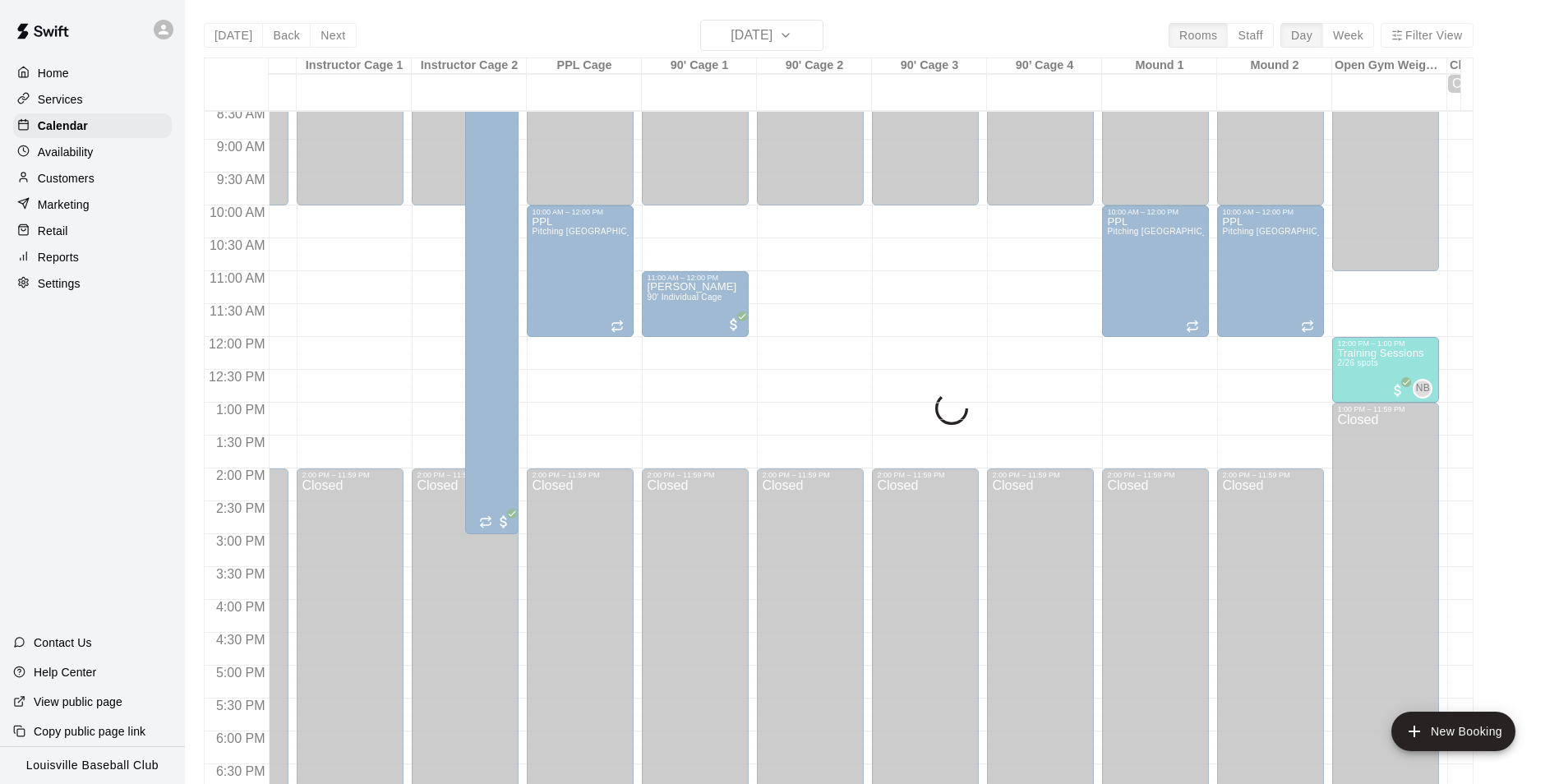
scroll to position [563, 0]
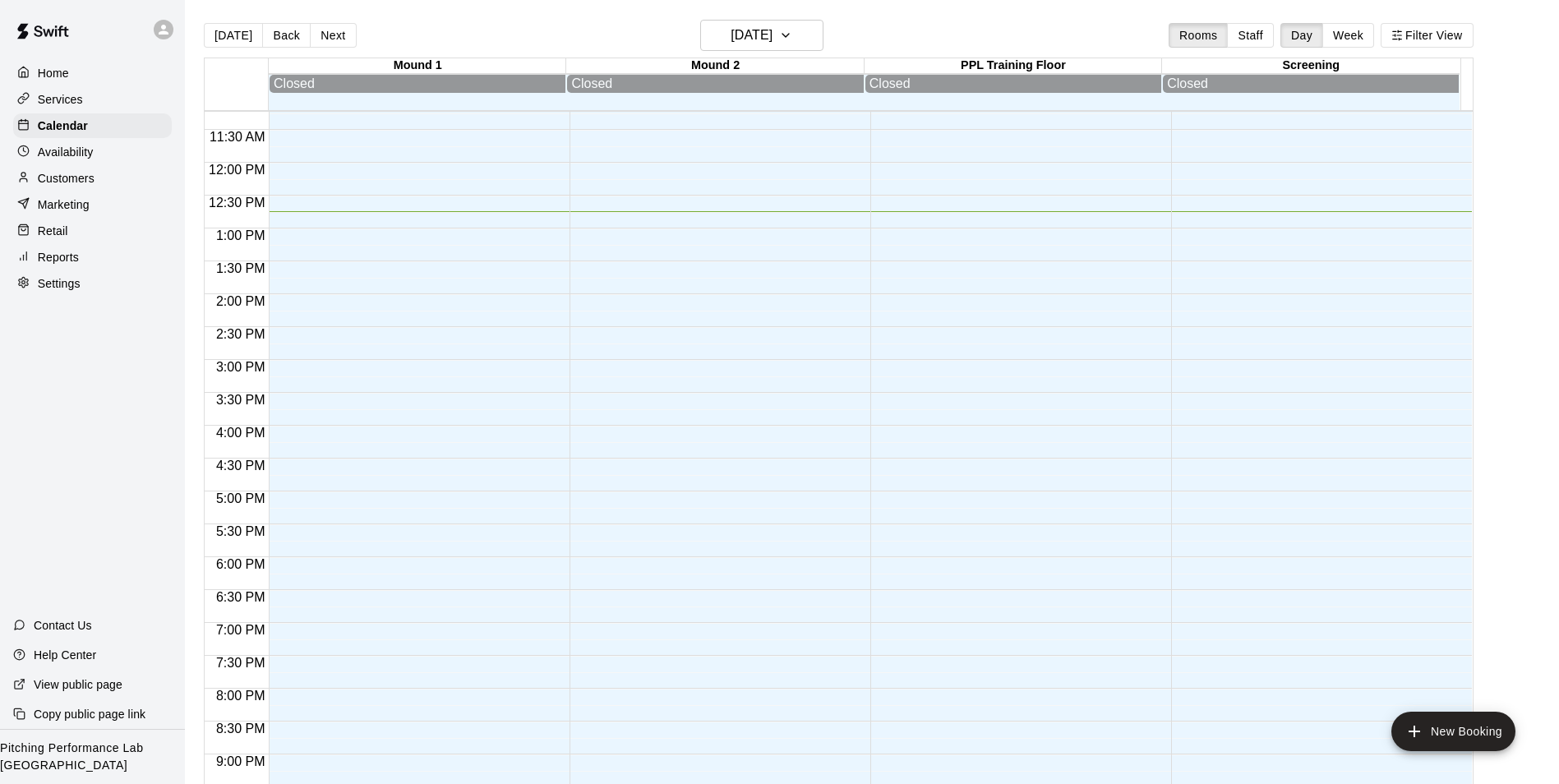
scroll to position [737, 0]
click at [164, 29] on icon at bounding box center [164, 29] width 10 height 10
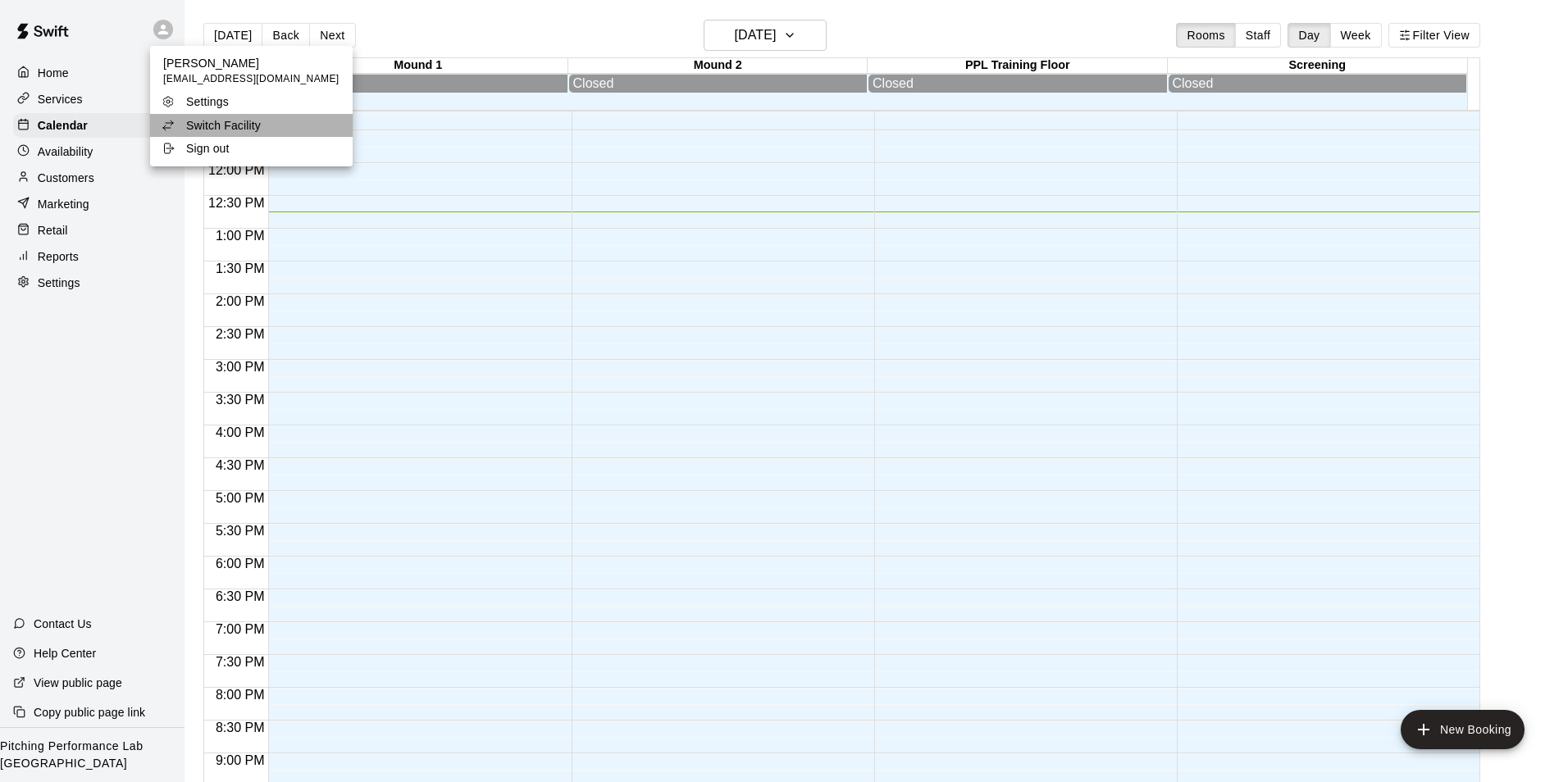
click at [260, 133] on p "Switch Facility" at bounding box center [223, 125] width 74 height 17
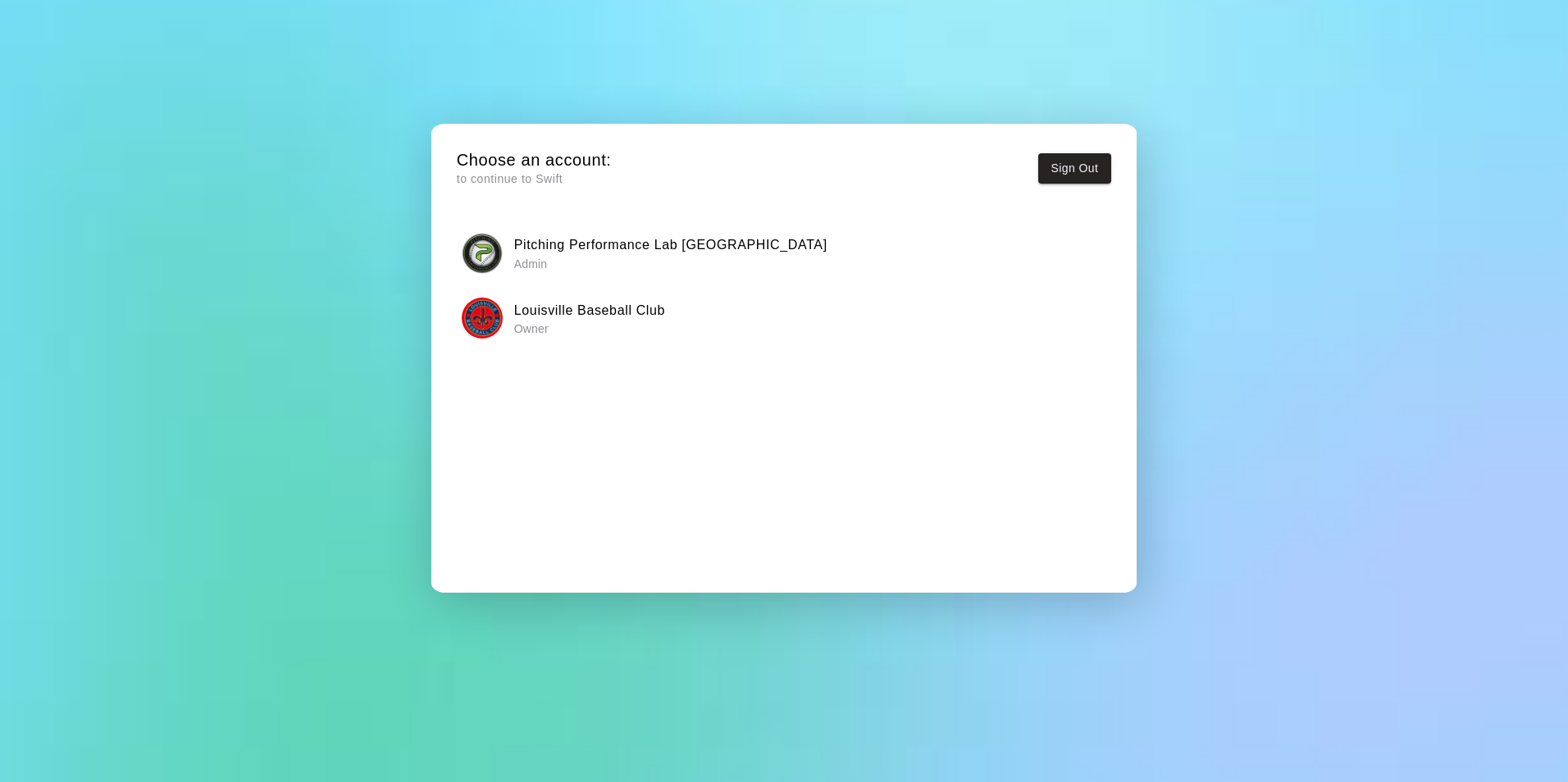
click at [560, 319] on h6 "Louisville Baseball Club" at bounding box center [590, 310] width 151 height 21
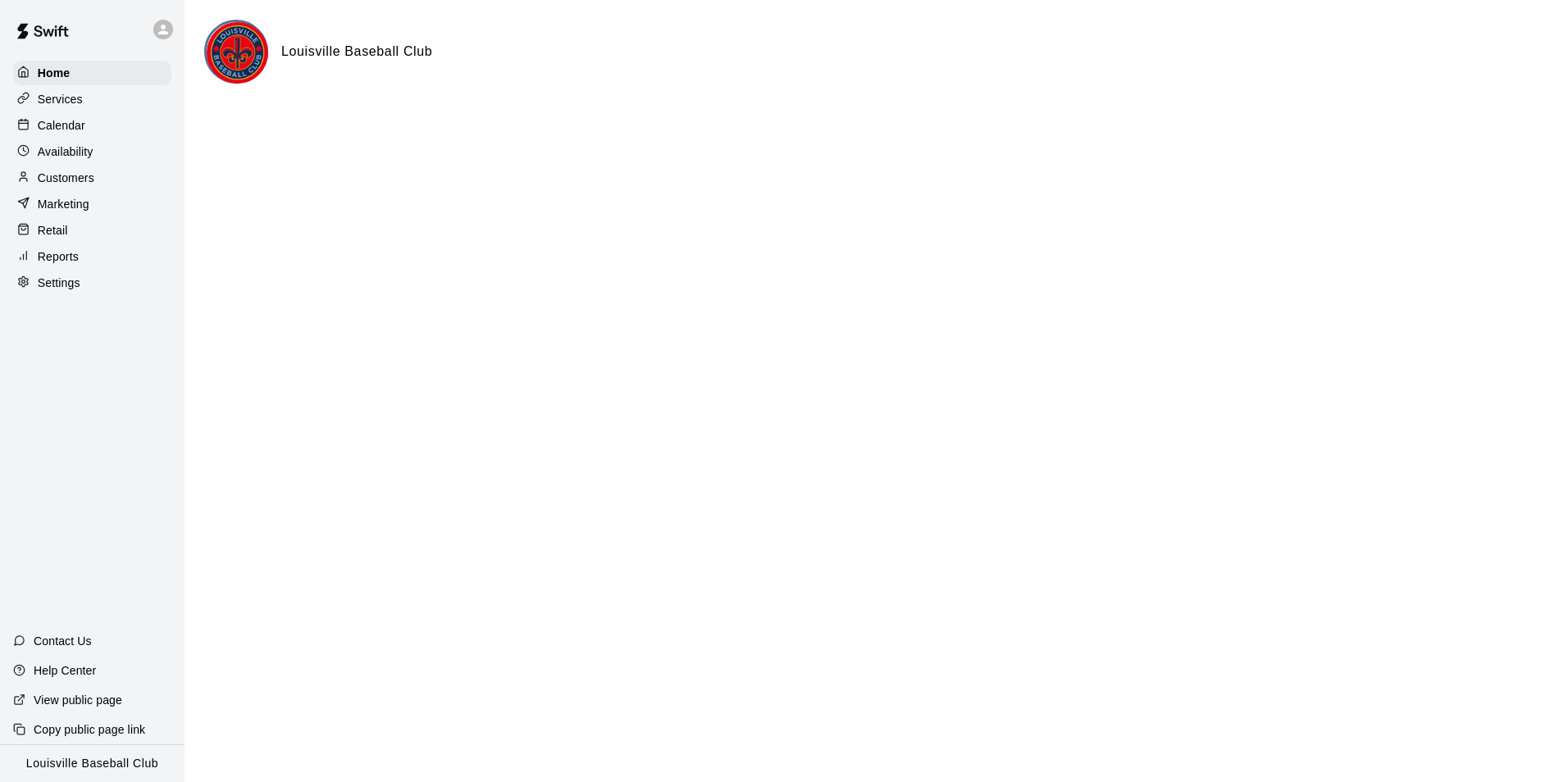
click at [121, 133] on div "Calendar" at bounding box center [92, 125] width 158 height 24
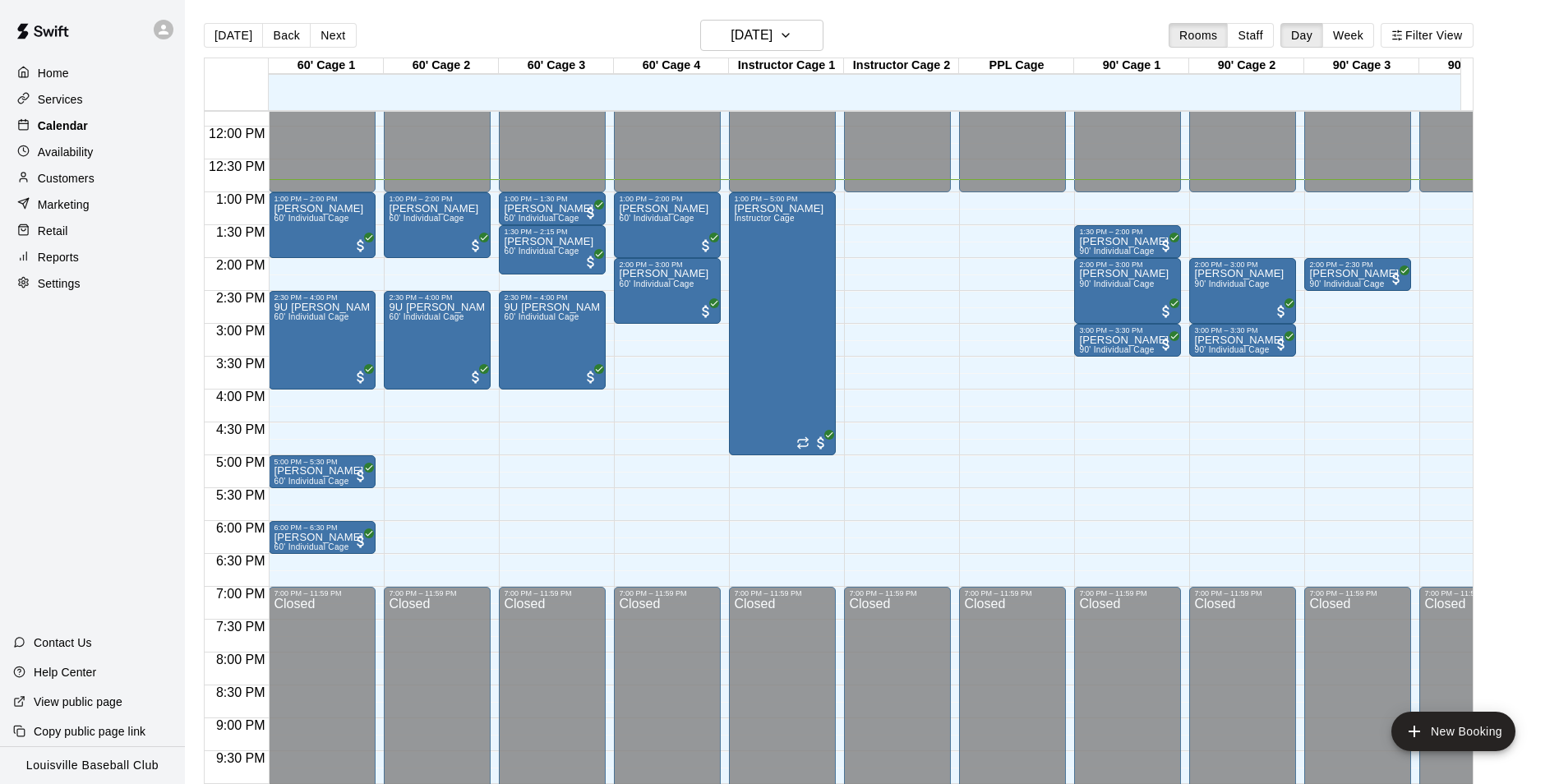
scroll to position [775, 0]
click at [772, 34] on h6 "[DATE]" at bounding box center [751, 34] width 42 height 23
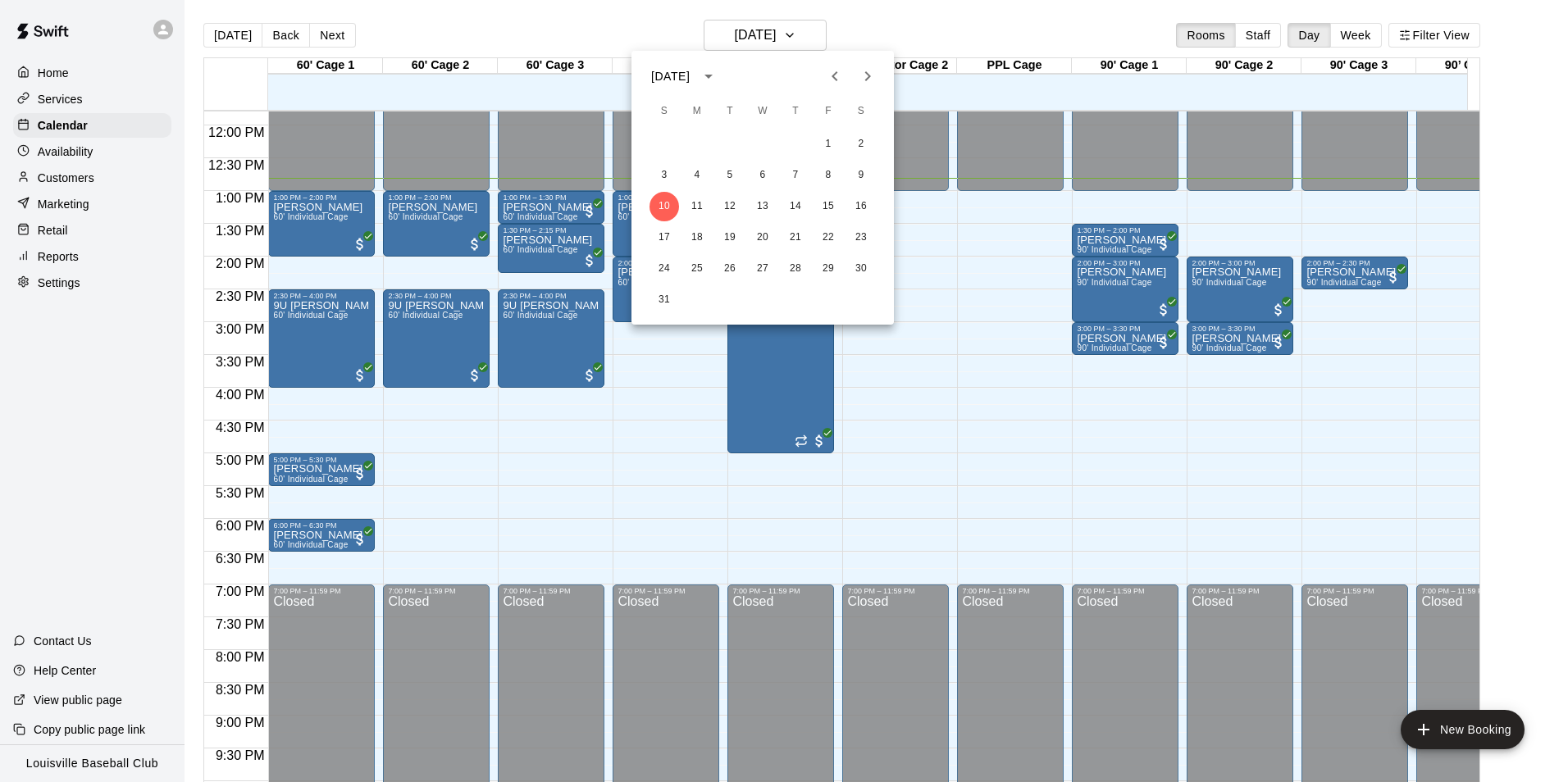
click at [791, 37] on div at bounding box center [784, 391] width 1568 height 782
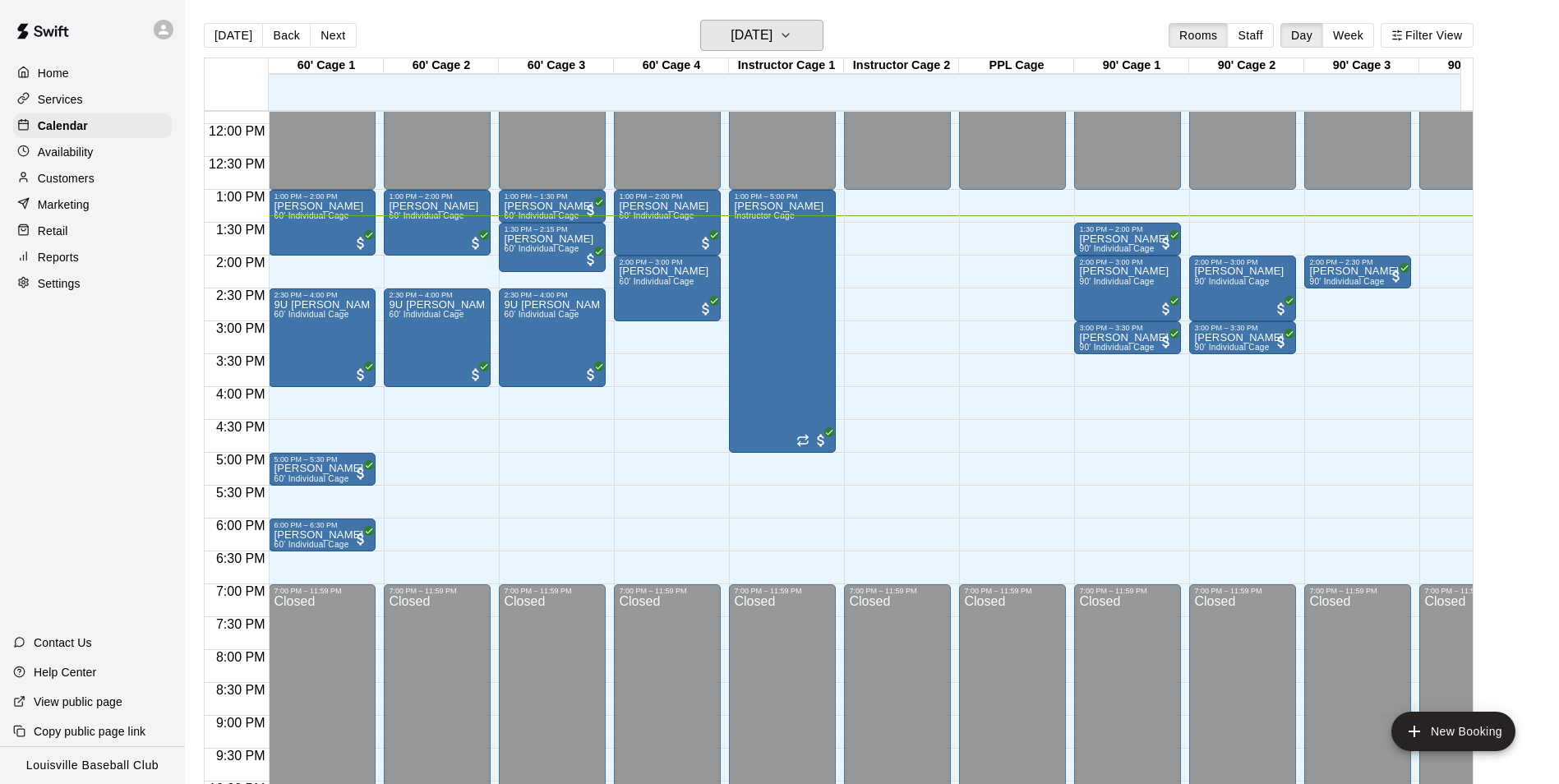
scroll to position [776, 0]
click at [94, 202] on div "Marketing" at bounding box center [92, 204] width 158 height 24
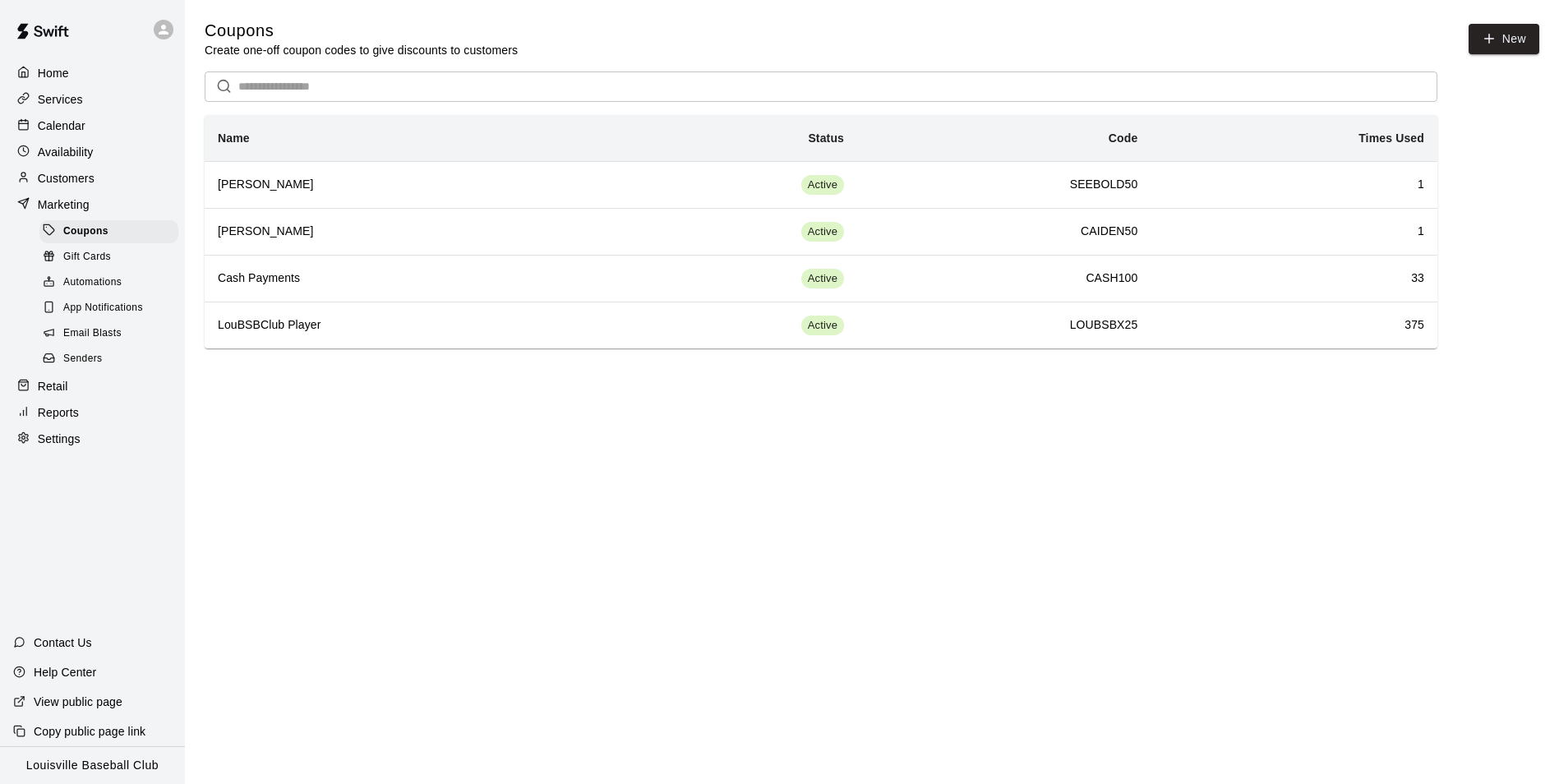
click at [131, 190] on div "Customers" at bounding box center [92, 178] width 158 height 24
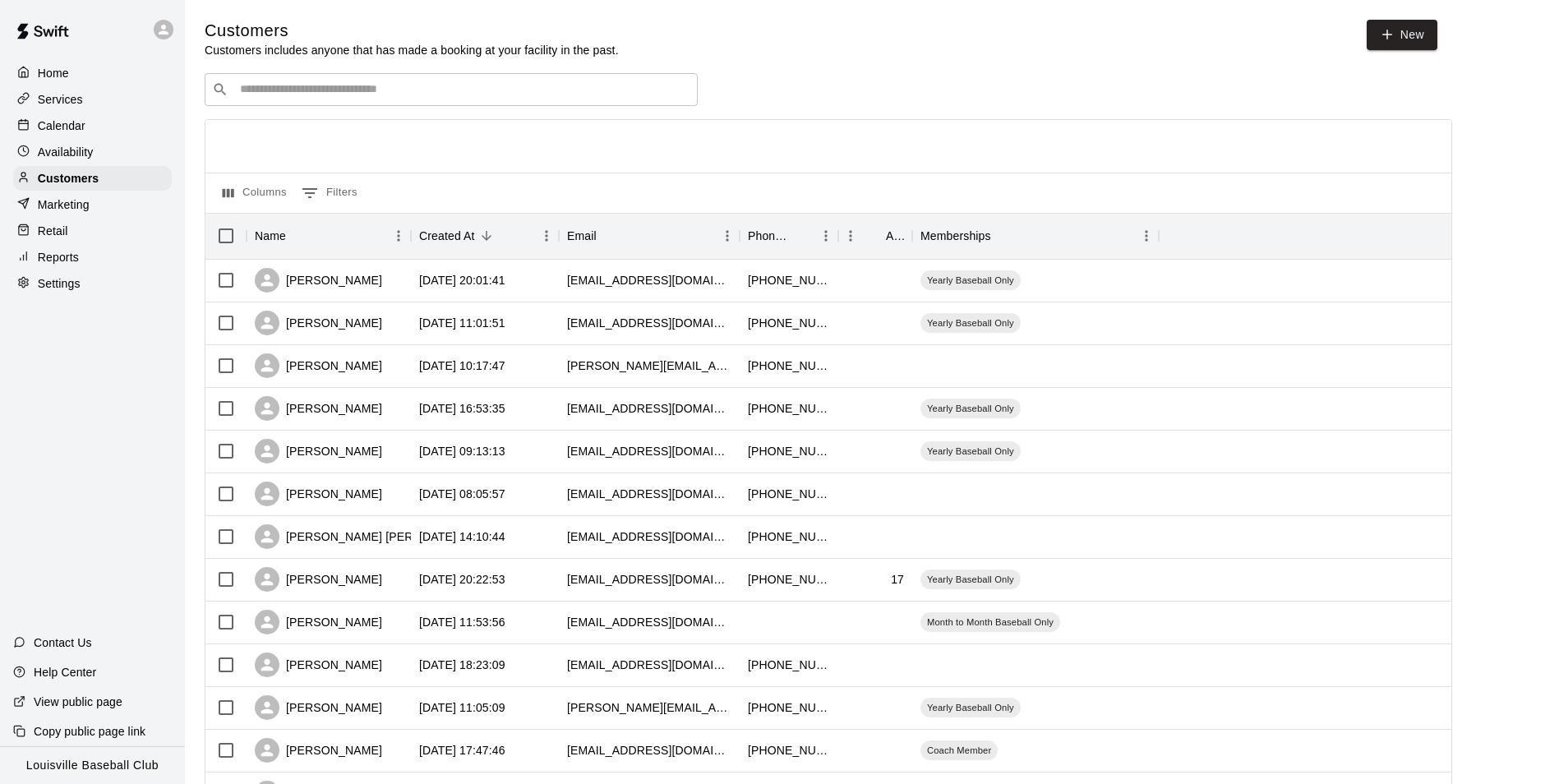
click at [323, 91] on input "Search customers by name or email" at bounding box center [462, 90] width 455 height 17
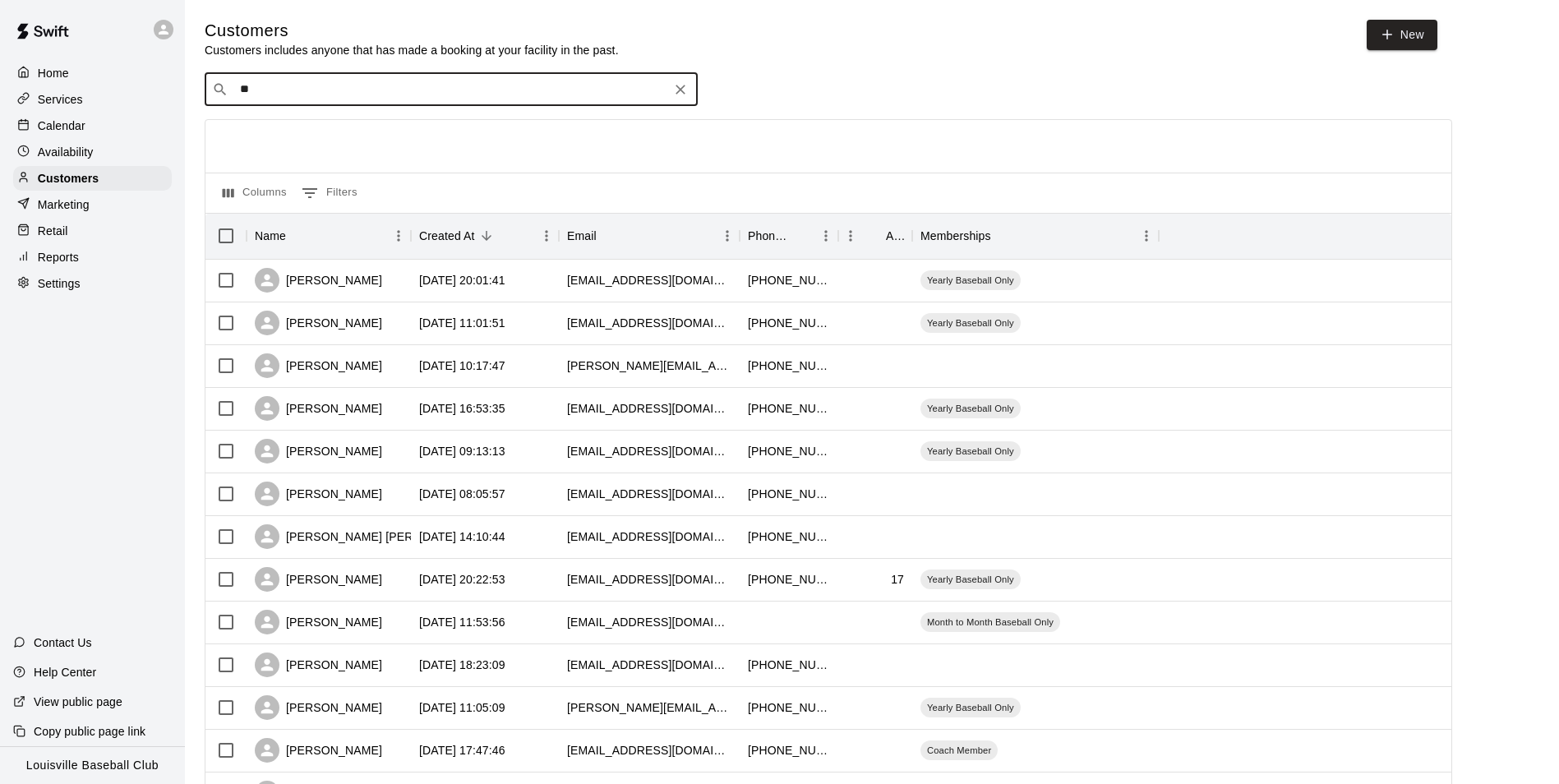
type input "*"
click at [96, 138] on div "Calendar" at bounding box center [92, 125] width 158 height 24
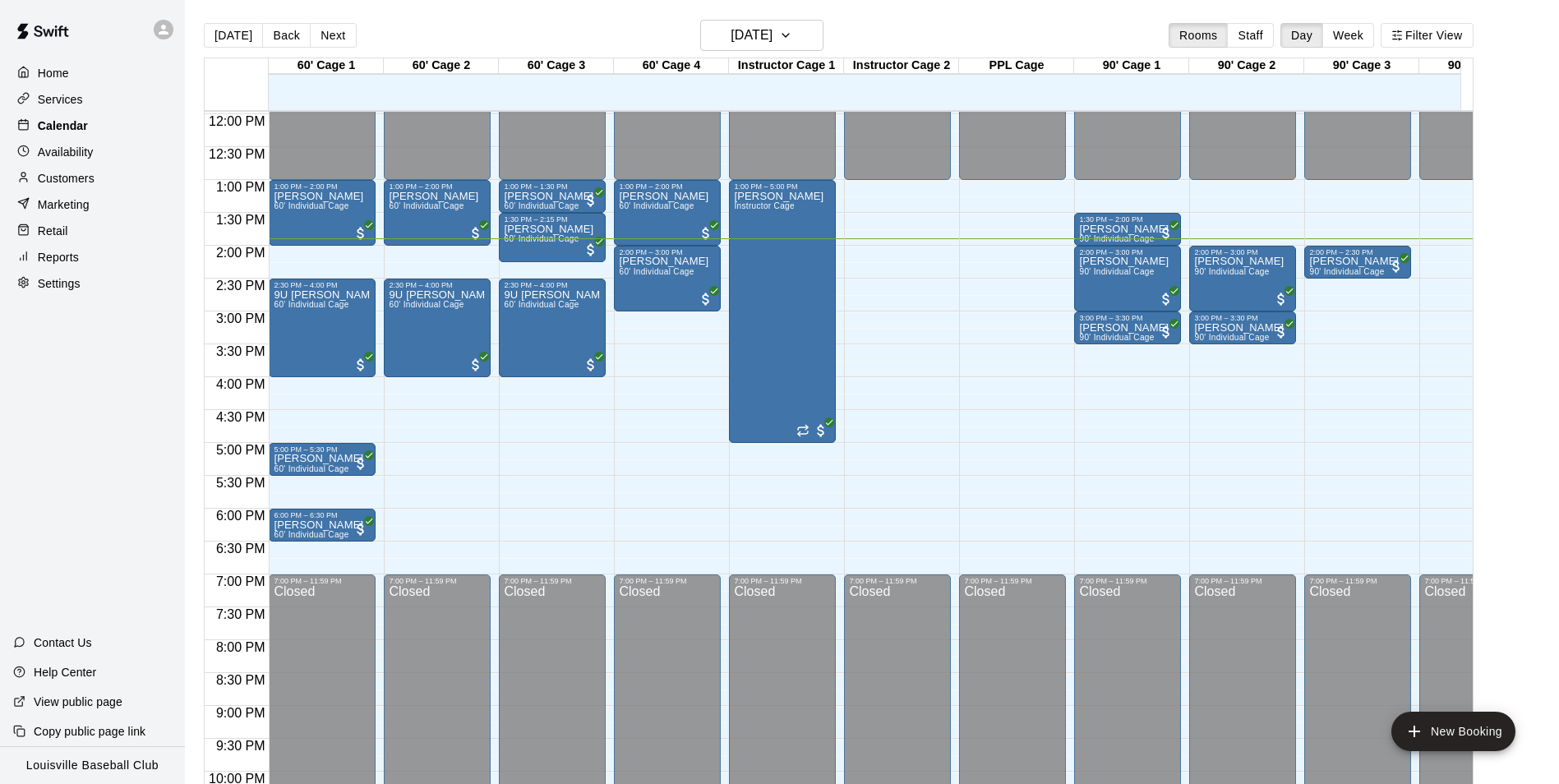
scroll to position [786, 0]
click at [772, 42] on h6 "[DATE]" at bounding box center [751, 34] width 42 height 23
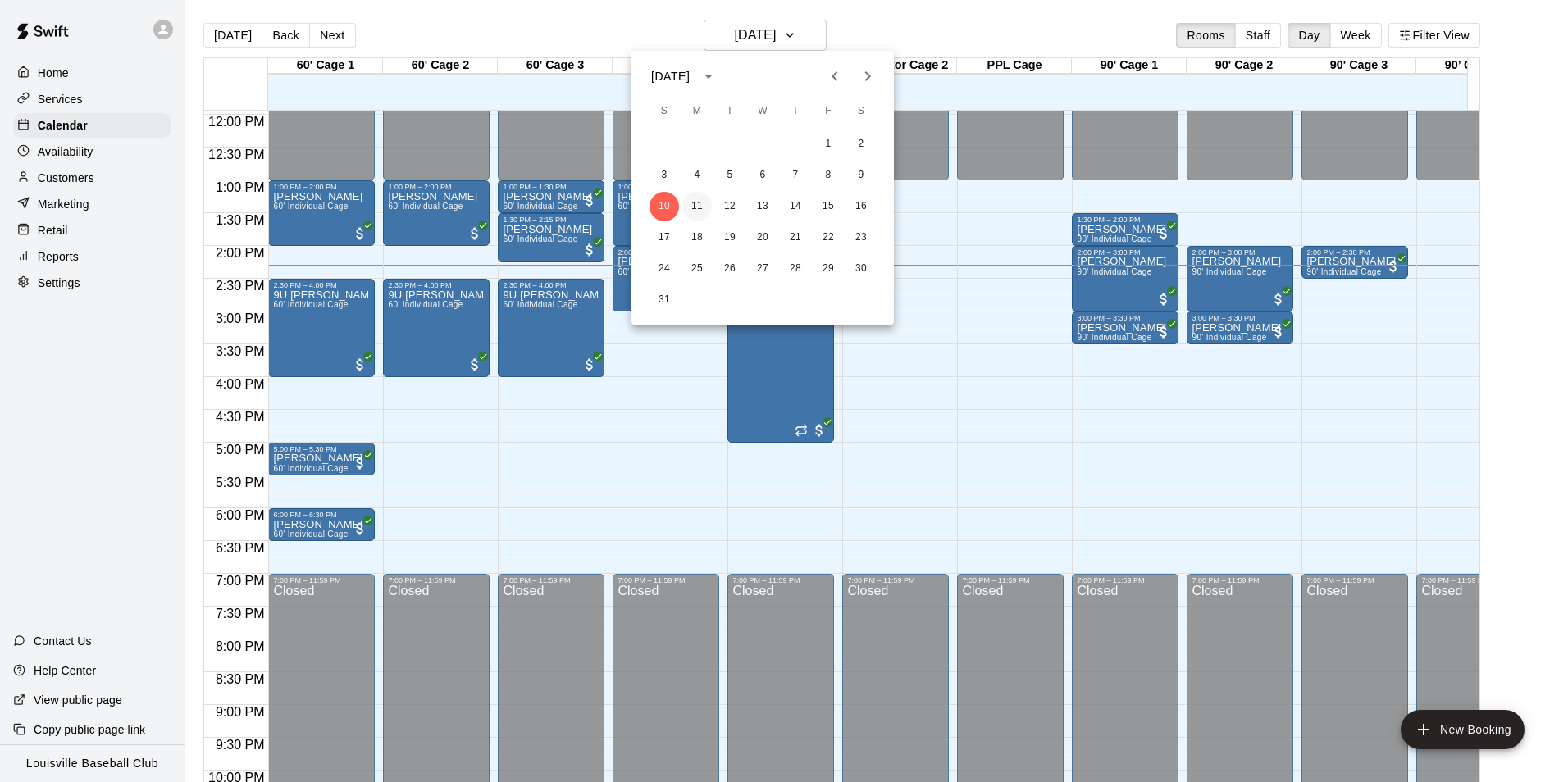
click at [697, 206] on button "11" at bounding box center [697, 206] width 29 height 29
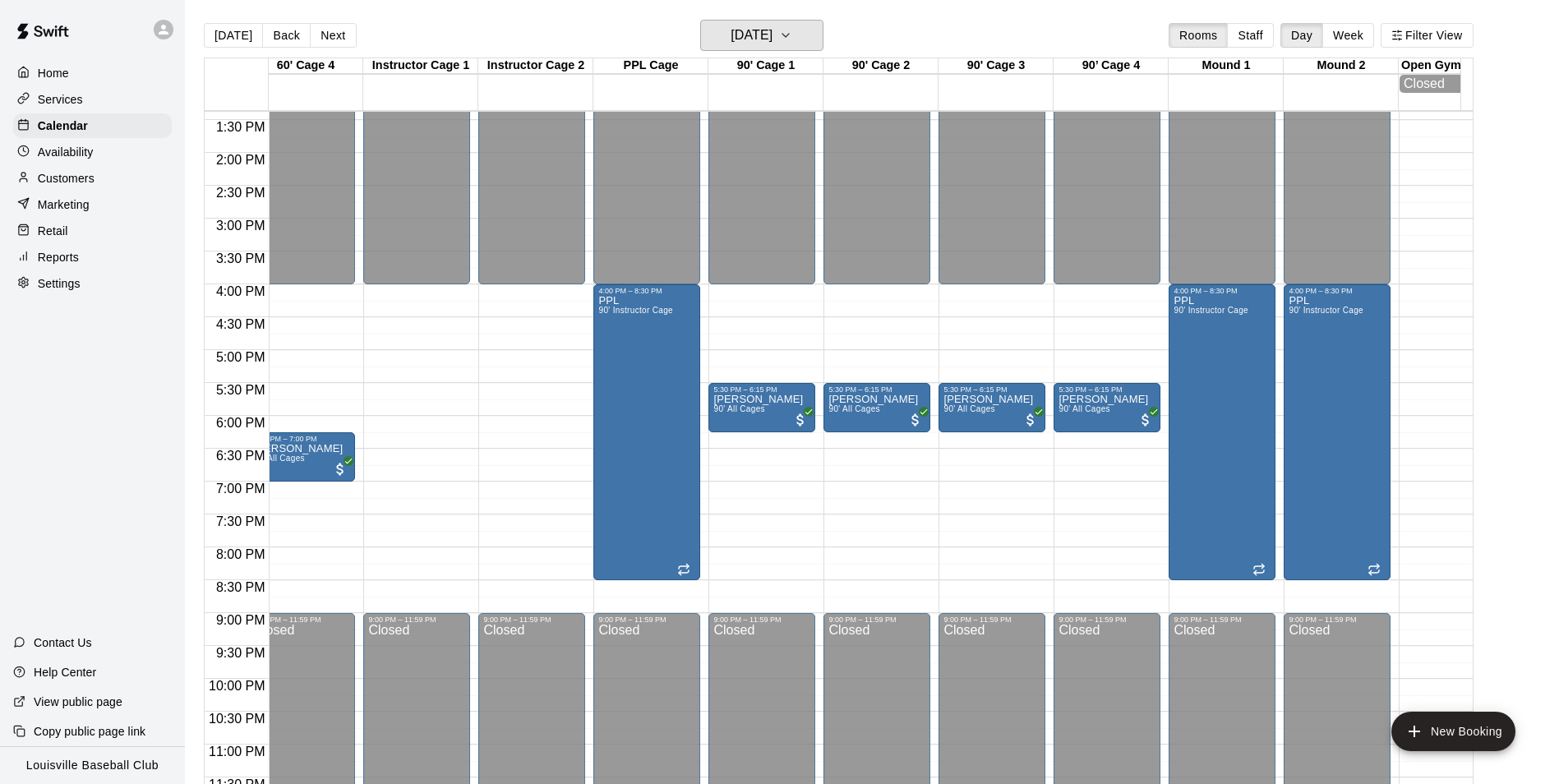
scroll to position [0, 0]
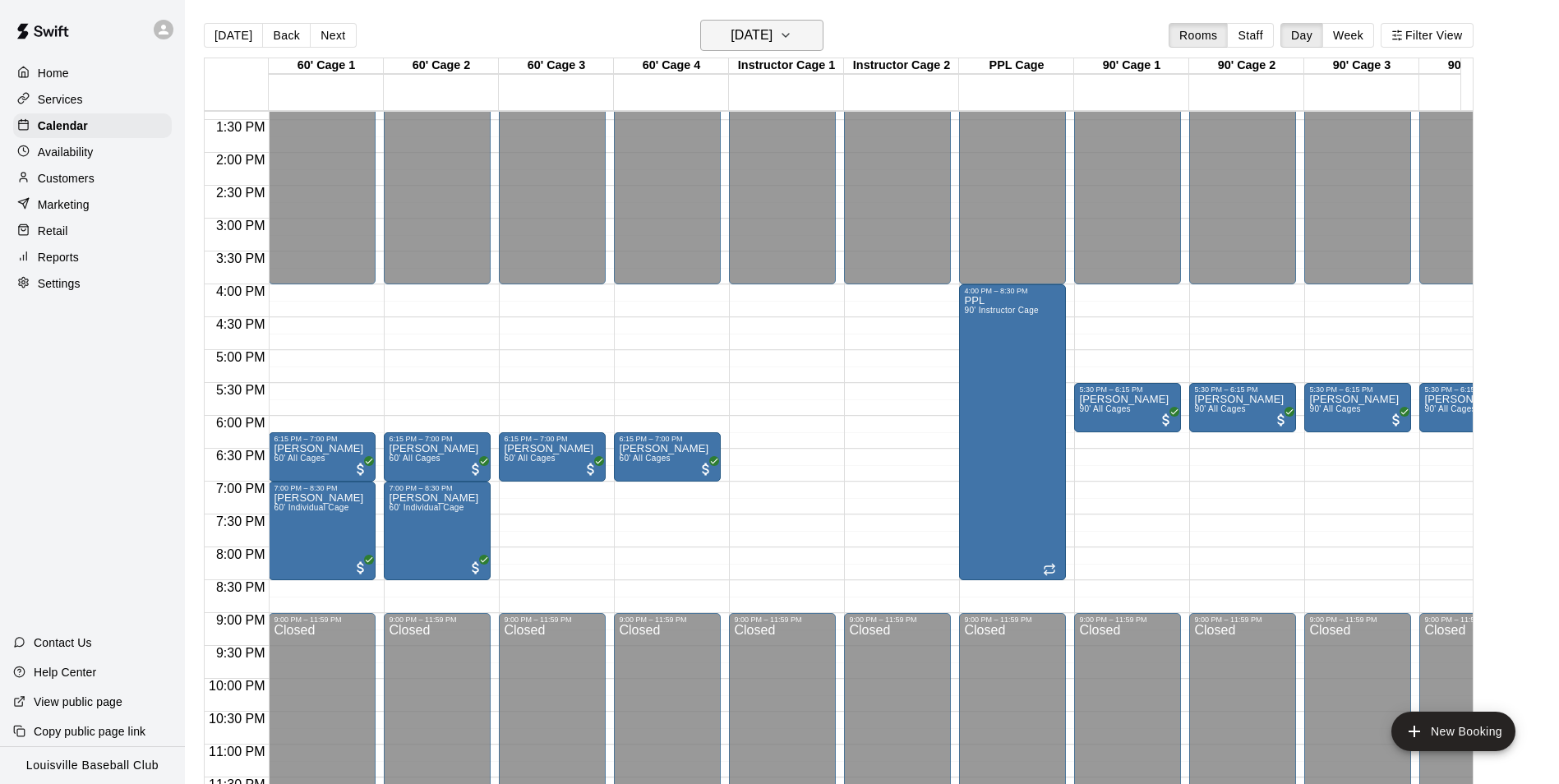
click at [772, 33] on h6 "[DATE]" at bounding box center [751, 34] width 42 height 23
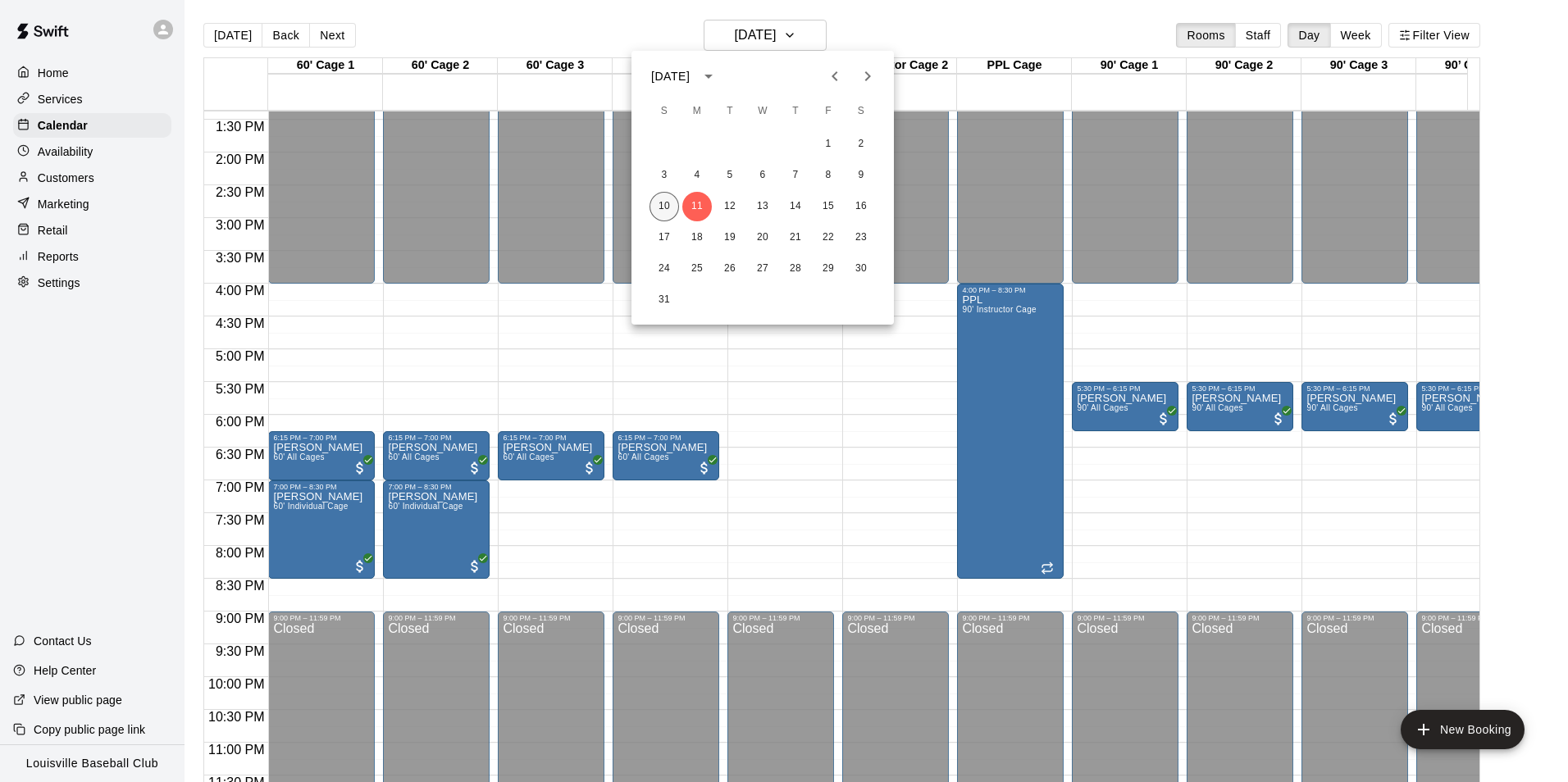
click at [660, 202] on button "10" at bounding box center [664, 206] width 29 height 29
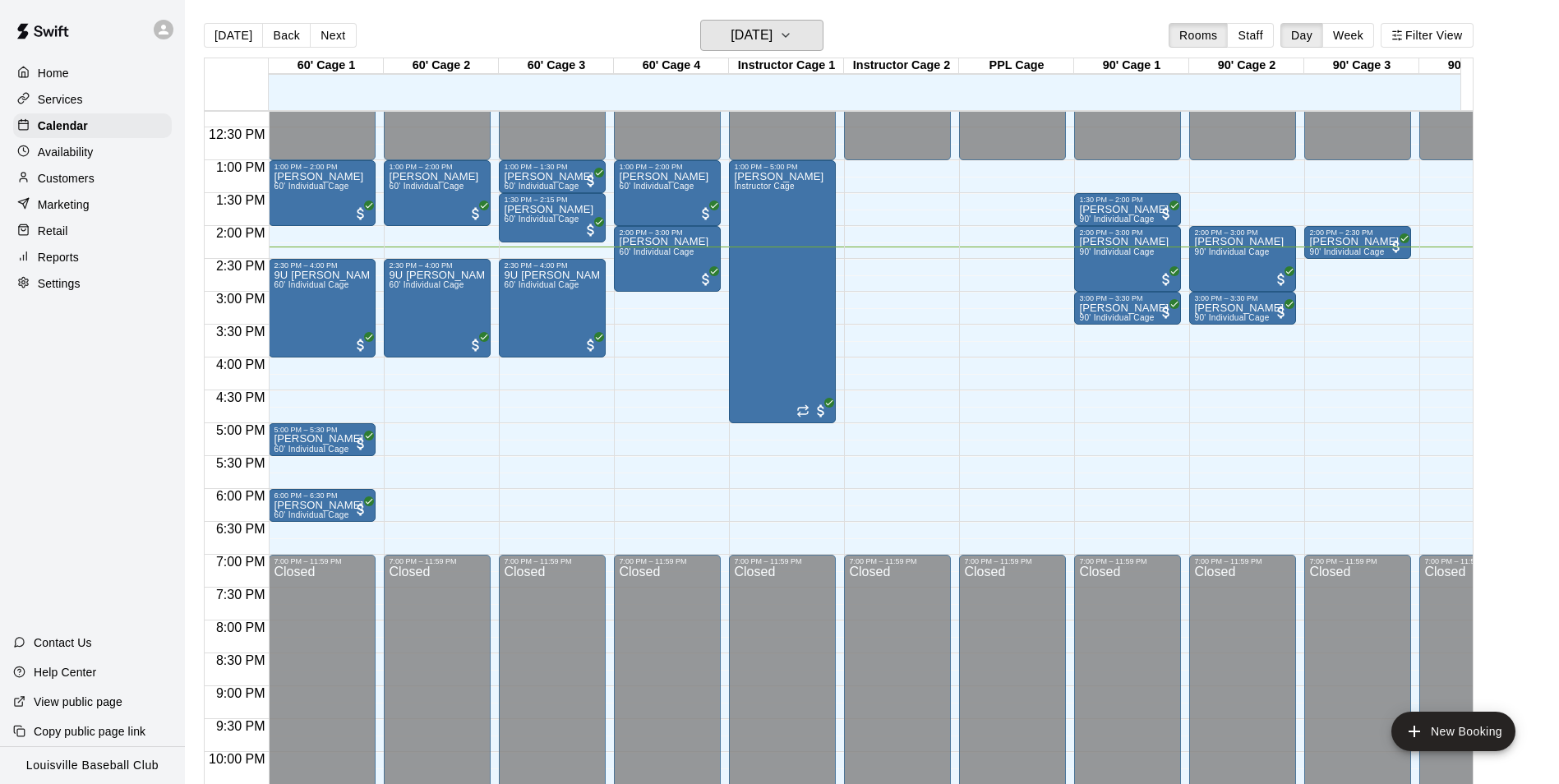
scroll to position [806, 0]
